Goal: Task Accomplishment & Management: Manage account settings

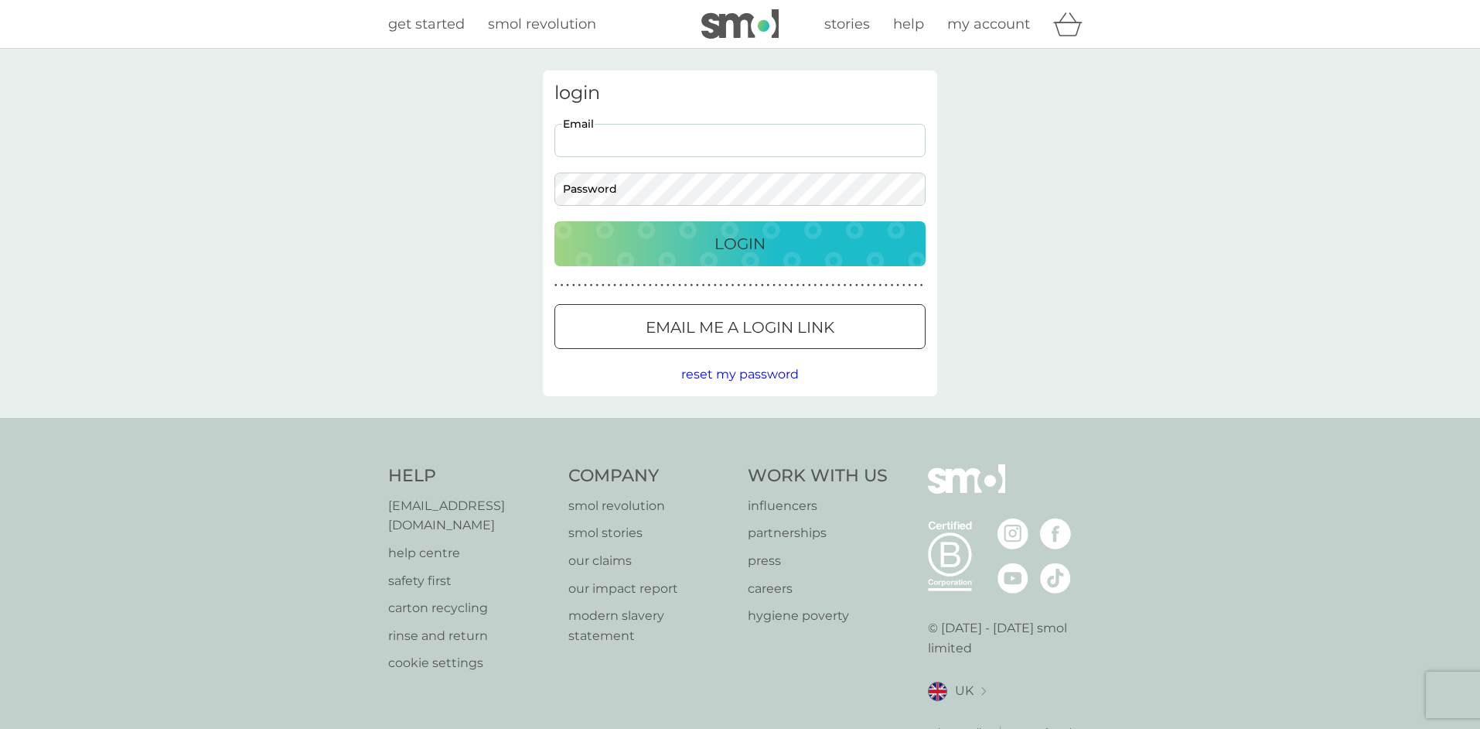
type input "fdpenwarden@icloud.com"
click at [744, 239] on p "Login" at bounding box center [740, 243] width 51 height 25
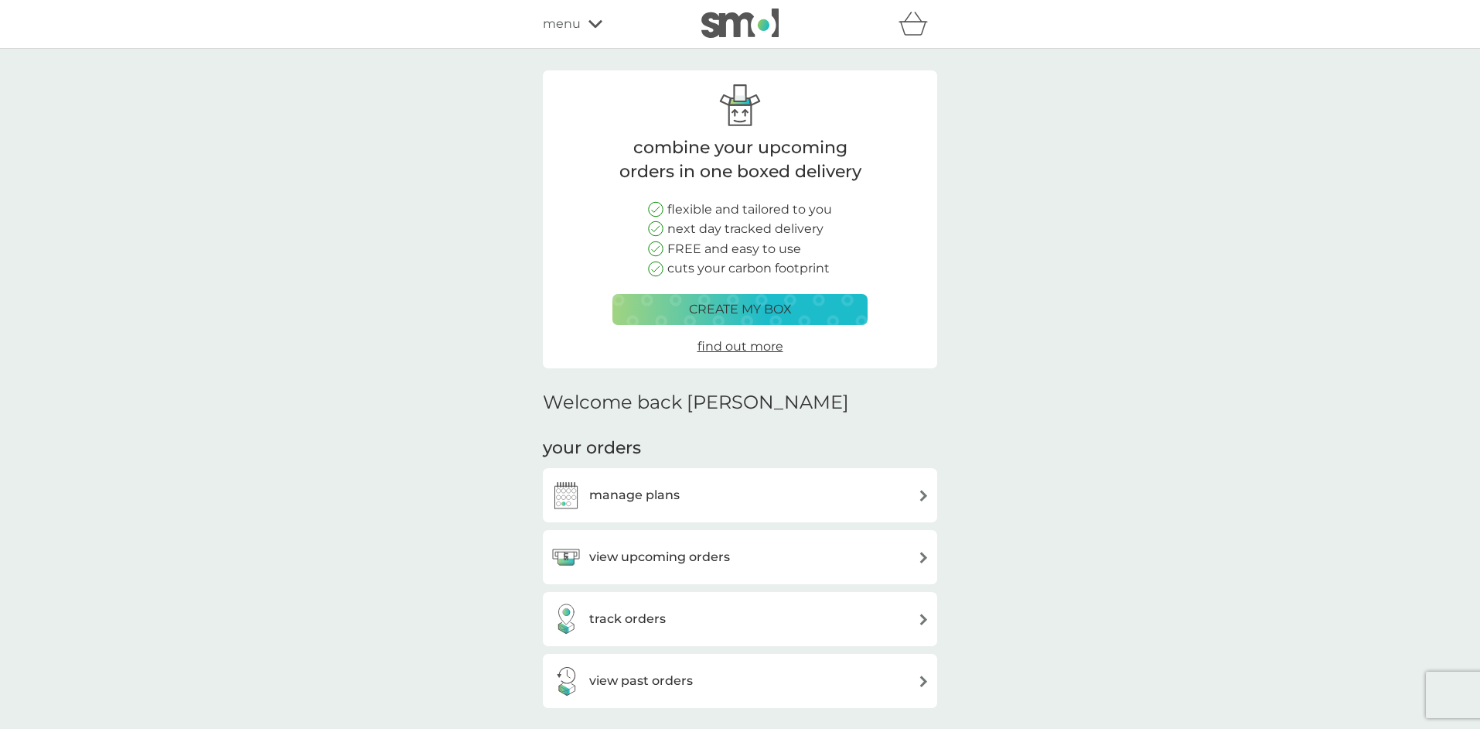
click at [923, 551] on img at bounding box center [924, 557] width 12 height 12
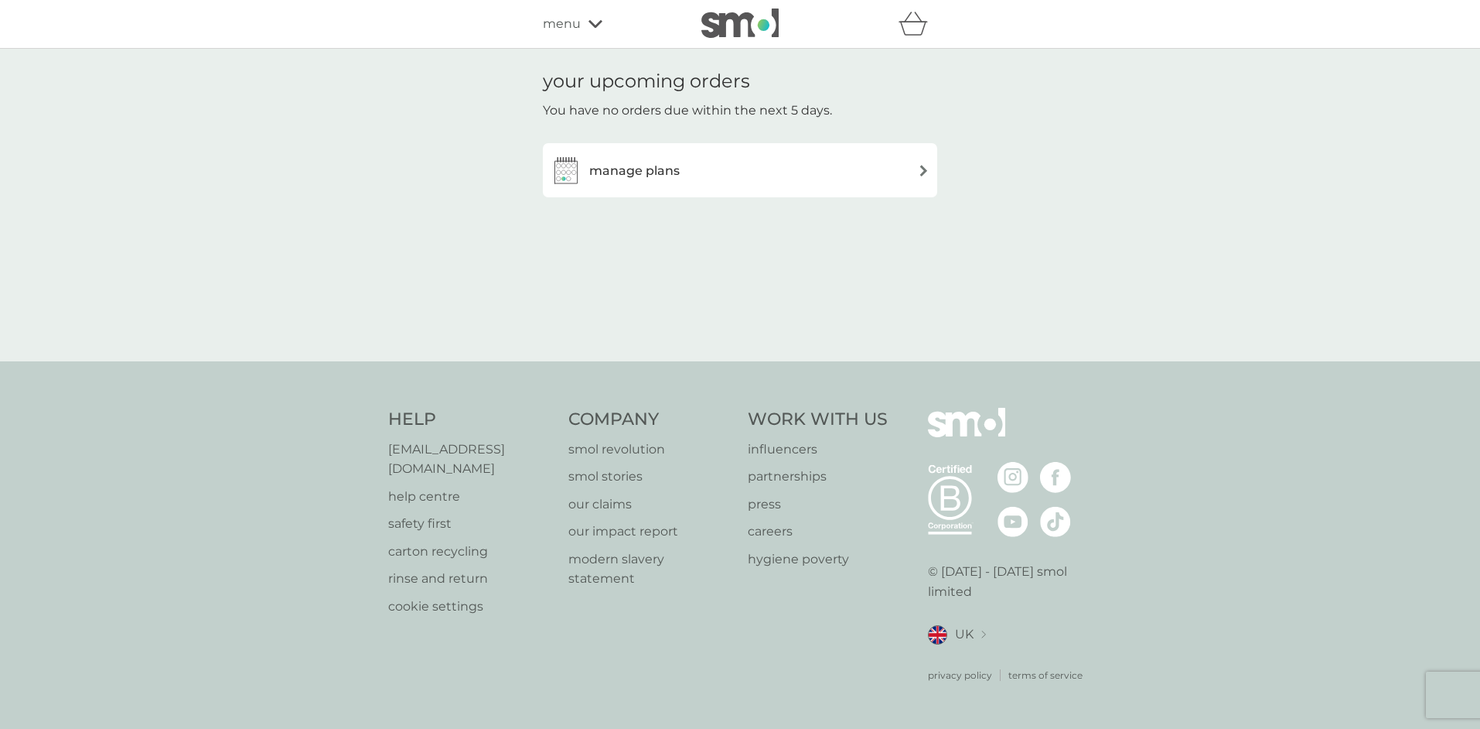
click at [925, 165] on img at bounding box center [924, 171] width 12 height 12
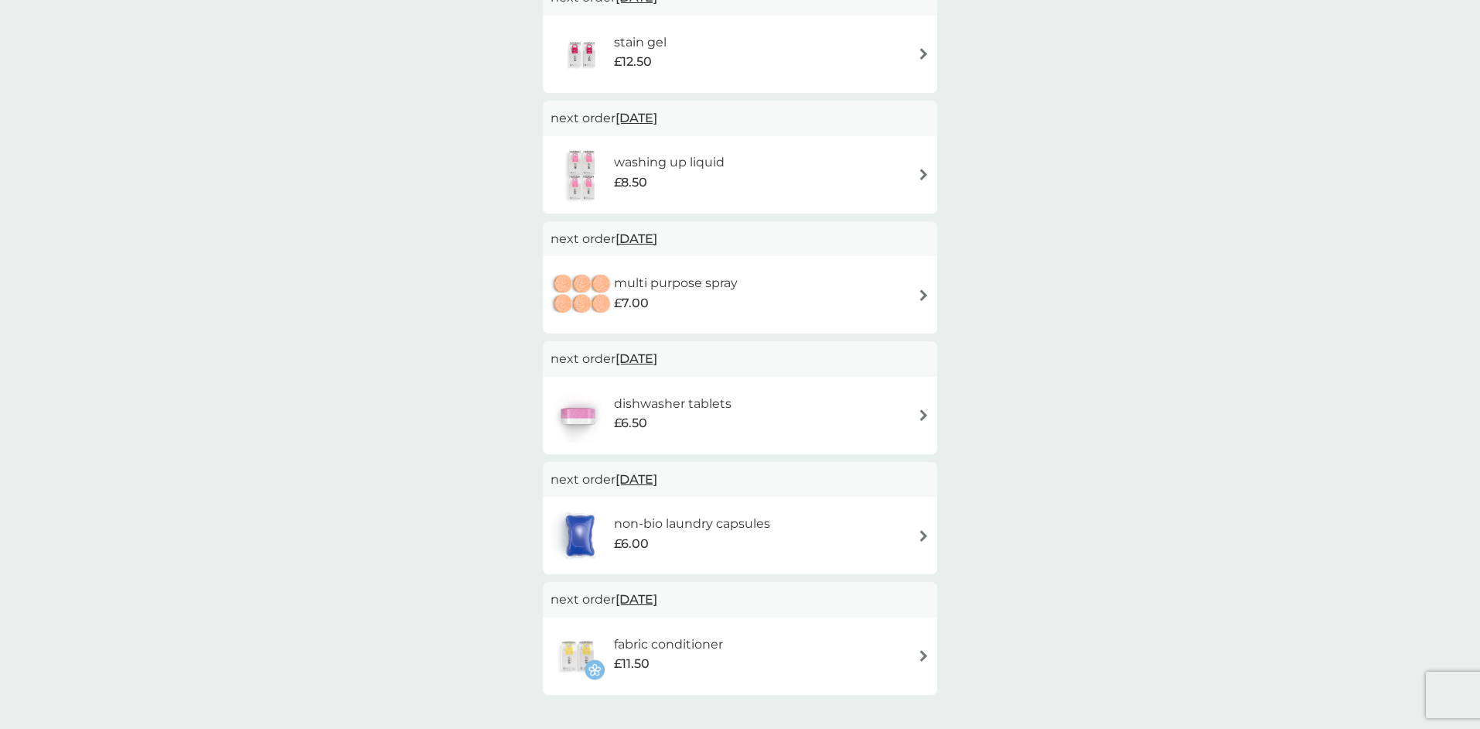
scroll to position [254, 0]
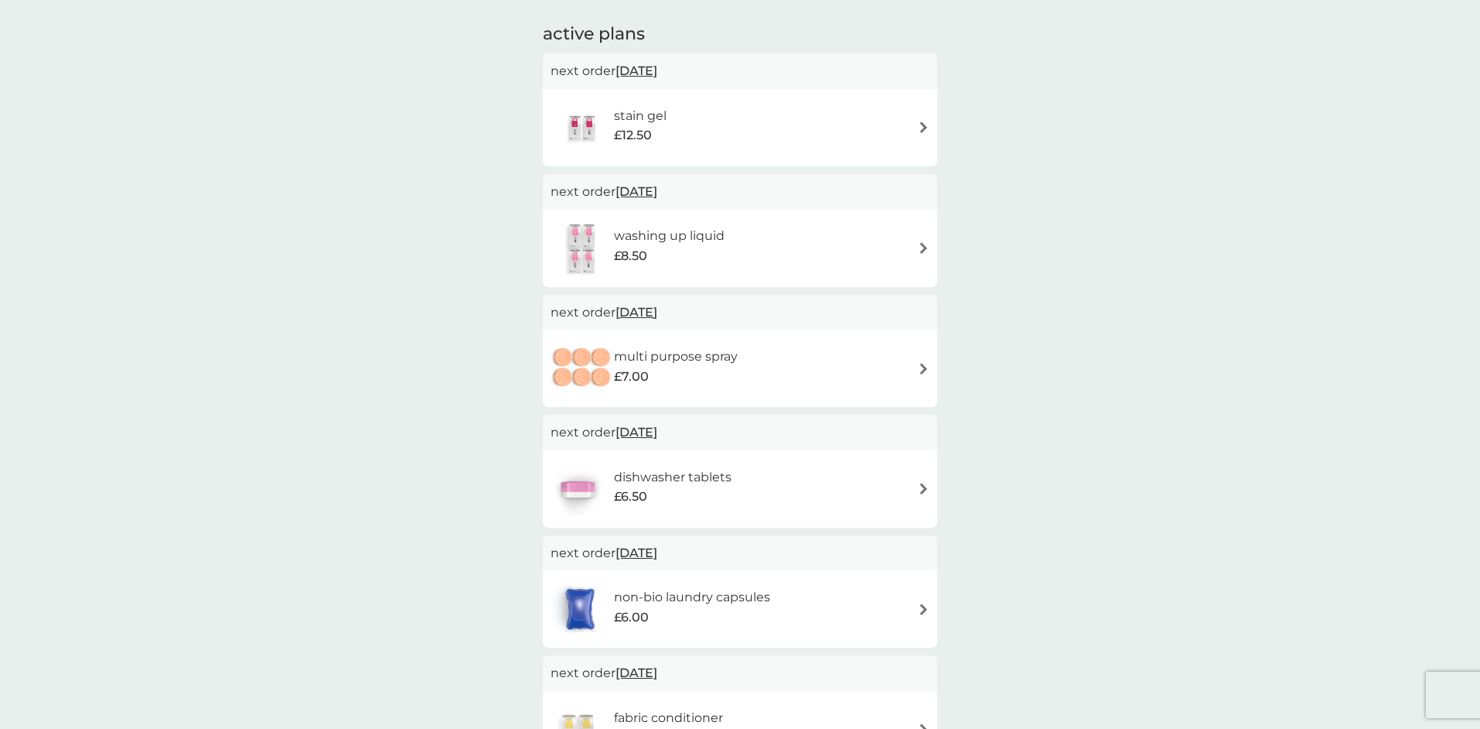
click at [923, 242] on img at bounding box center [924, 248] width 12 height 12
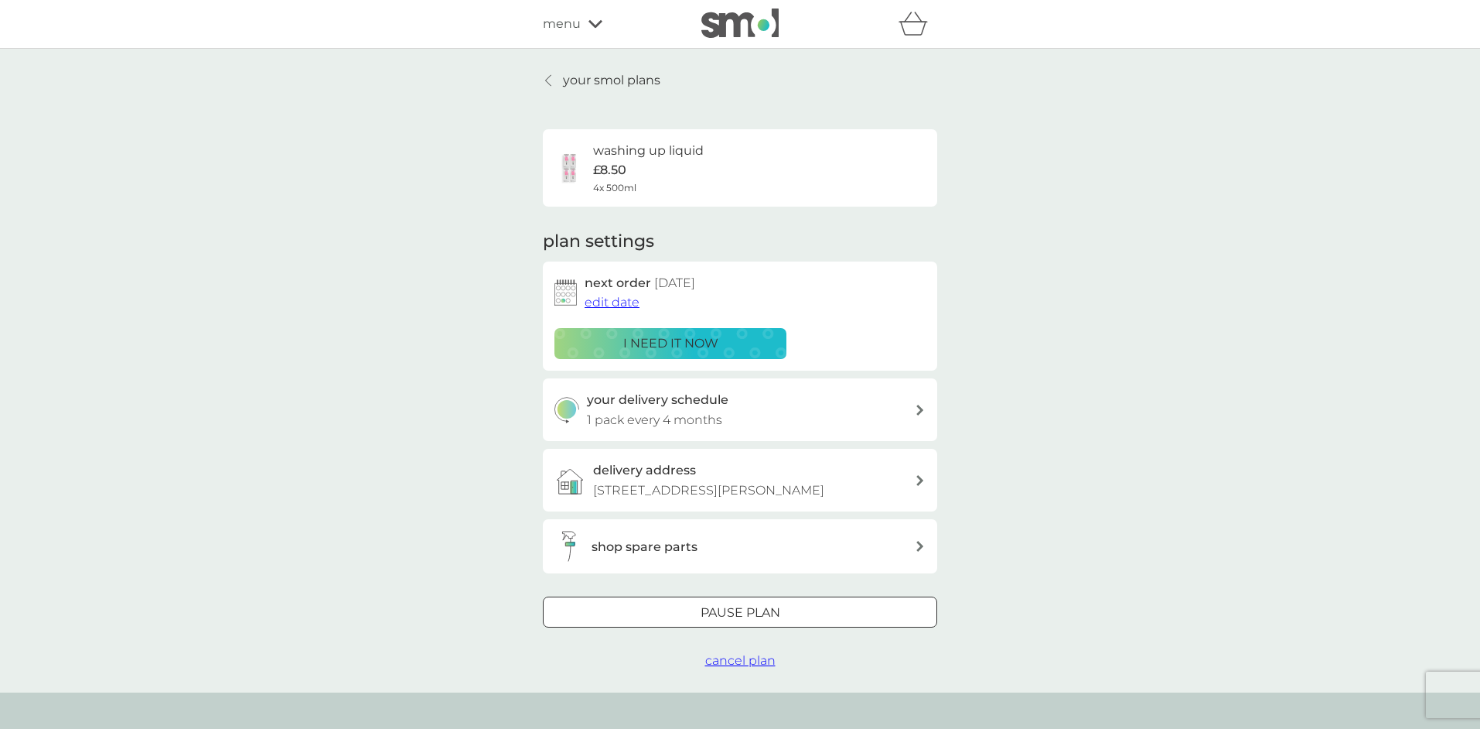
click at [621, 299] on span "edit date" at bounding box center [612, 302] width 55 height 15
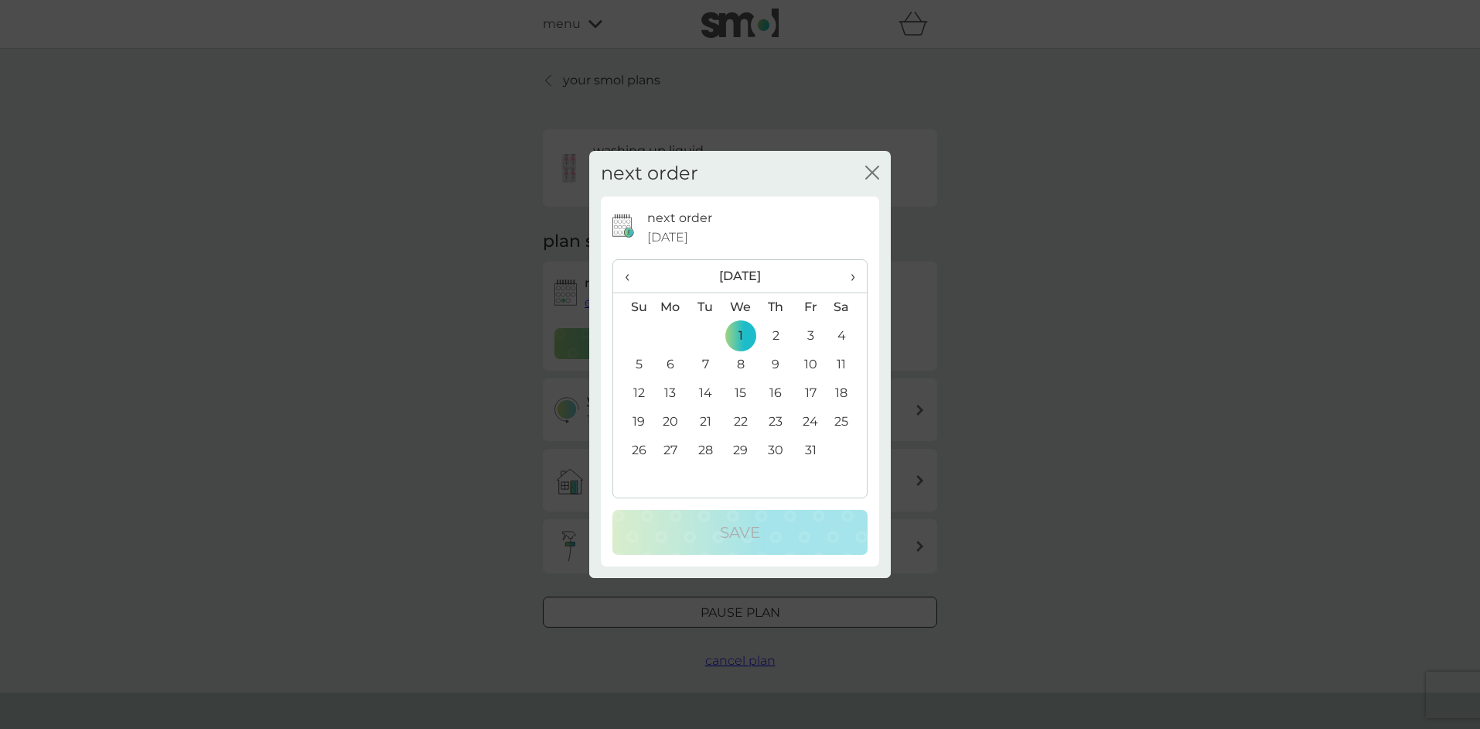
click at [629, 275] on span "‹" at bounding box center [633, 276] width 16 height 32
click at [872, 169] on icon "close" at bounding box center [872, 173] width 14 height 14
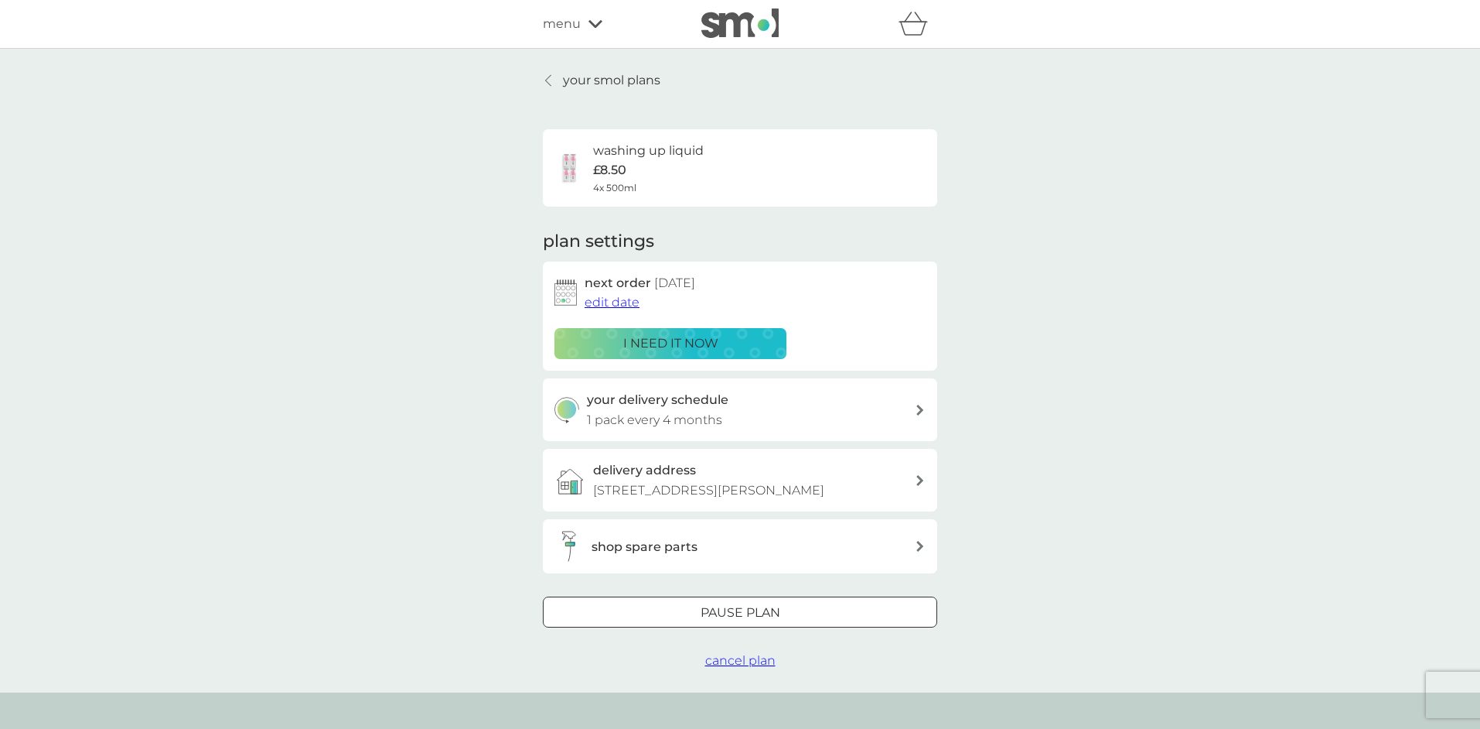
click at [703, 166] on div "washing up liquid £8.50 4x 500ml" at bounding box center [648, 168] width 111 height 54
click at [616, 148] on h6 "washing up liquid" at bounding box center [648, 151] width 111 height 20
click at [613, 300] on span "edit date" at bounding box center [612, 302] width 55 height 15
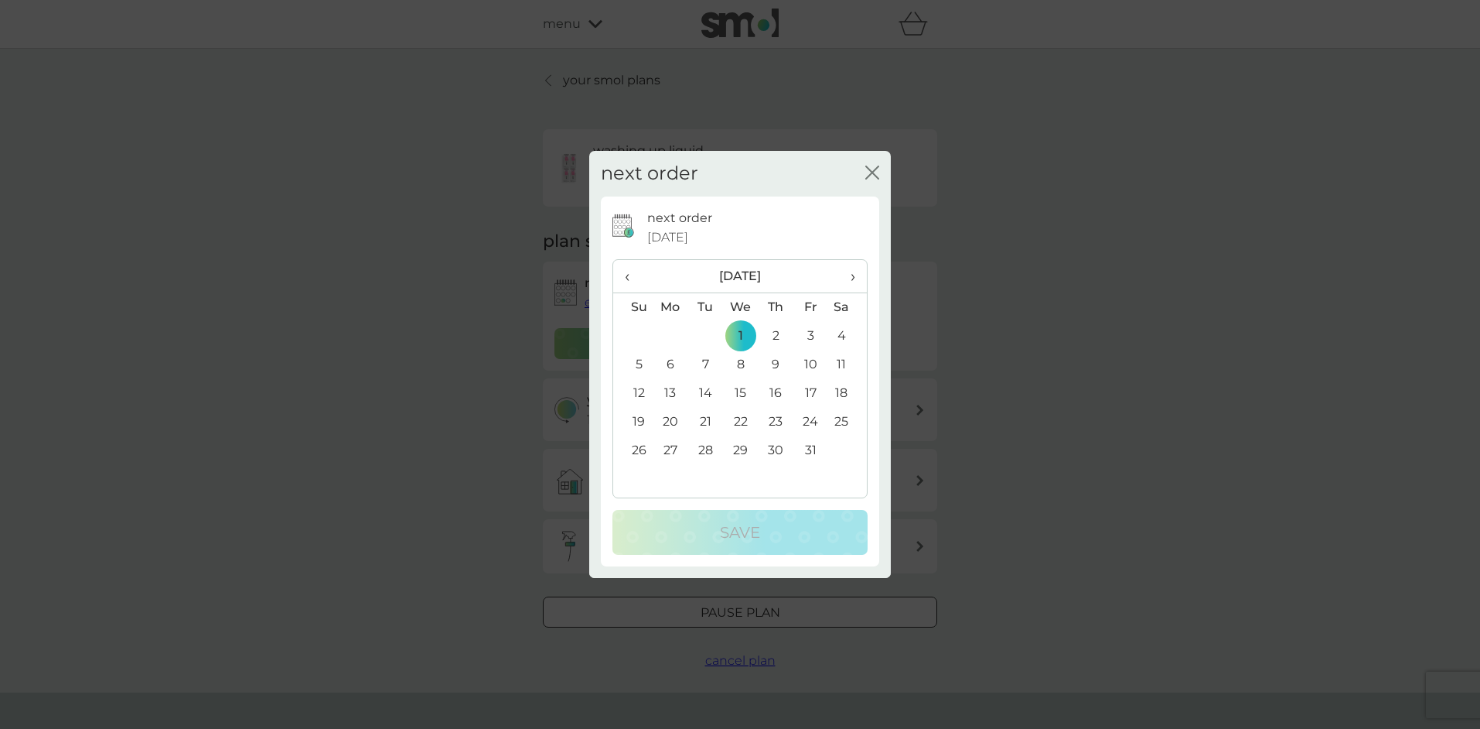
drag, startPoint x: 873, startPoint y: 169, endPoint x: 856, endPoint y: 190, distance: 26.9
click at [873, 169] on icon "close" at bounding box center [872, 173] width 14 height 14
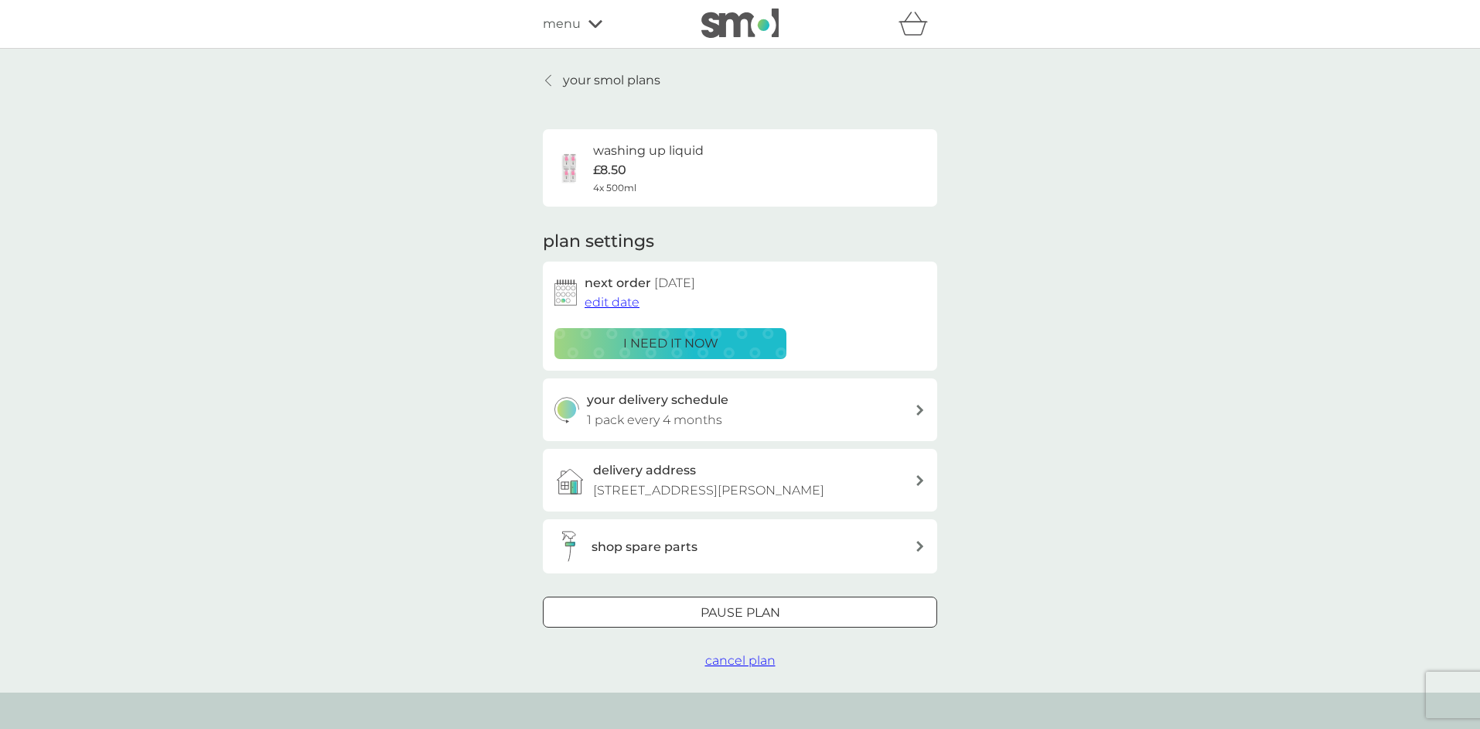
click at [674, 333] on p "i need it now" at bounding box center [670, 343] width 95 height 20
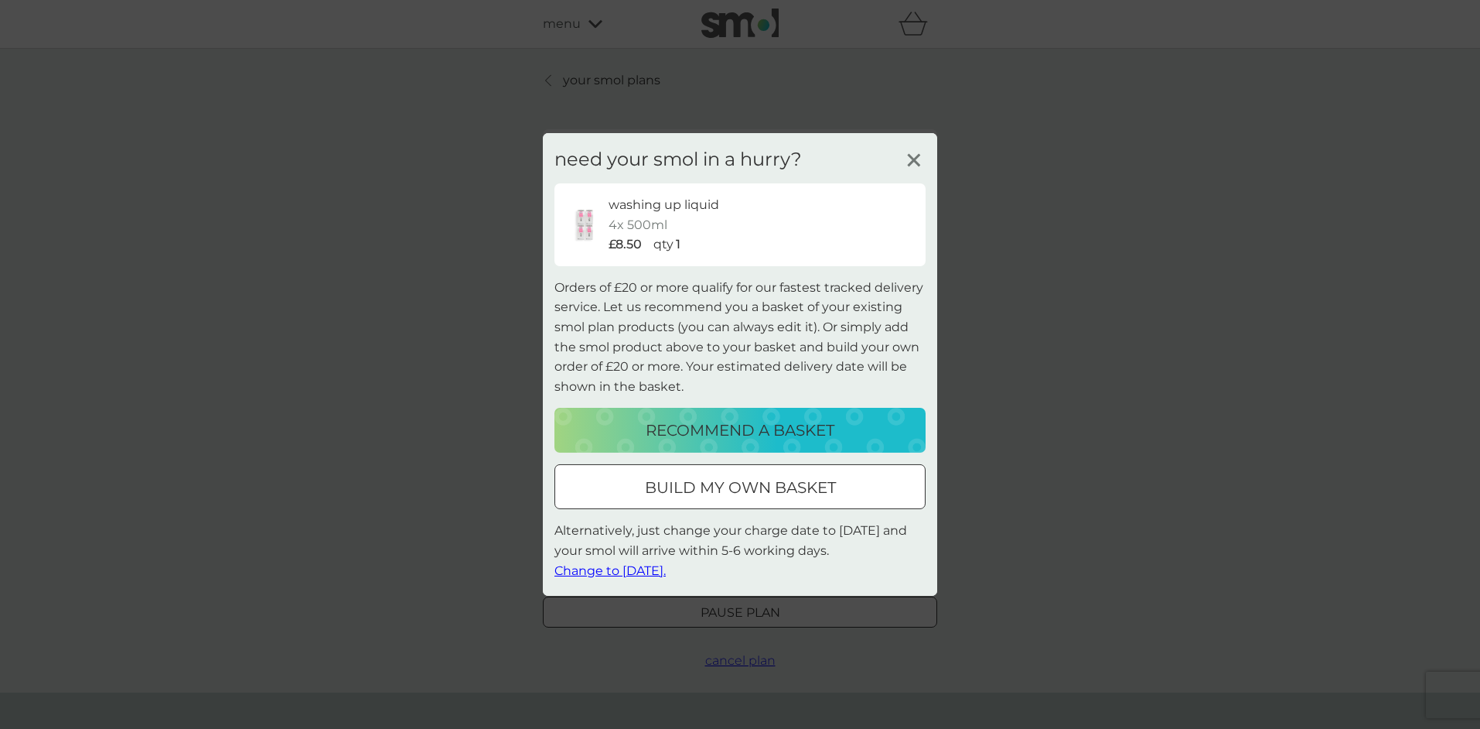
click at [757, 426] on p "recommend a basket" at bounding box center [740, 430] width 189 height 25
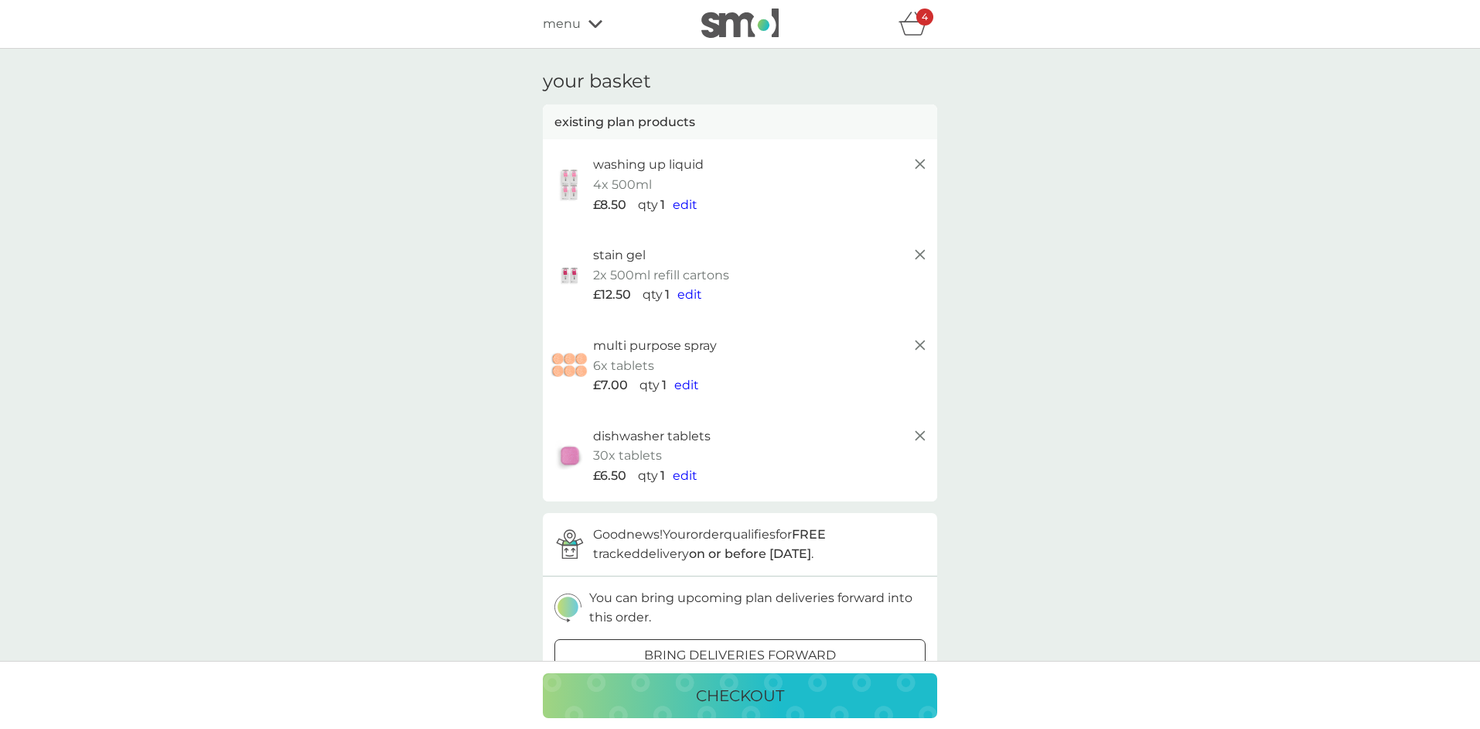
click at [687, 380] on span "edit" at bounding box center [686, 384] width 25 height 15
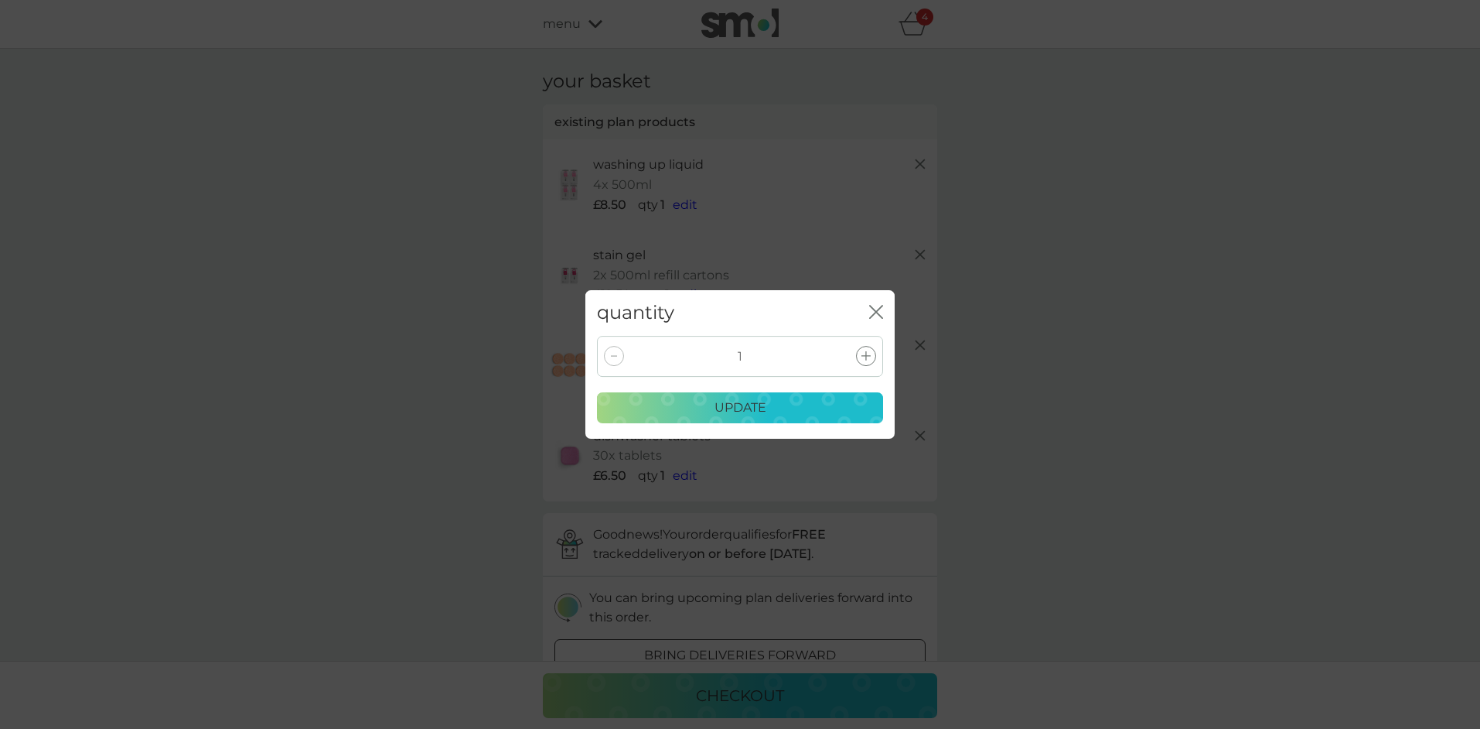
click at [613, 353] on div at bounding box center [614, 356] width 20 height 20
click at [616, 357] on div at bounding box center [614, 356] width 20 height 20
click at [879, 309] on icon "close" at bounding box center [876, 312] width 14 height 14
